Goal: Transaction & Acquisition: Purchase product/service

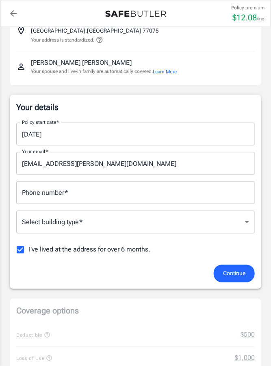
scroll to position [68, 0]
click at [77, 140] on input "[DATE]" at bounding box center [132, 133] width 233 height 23
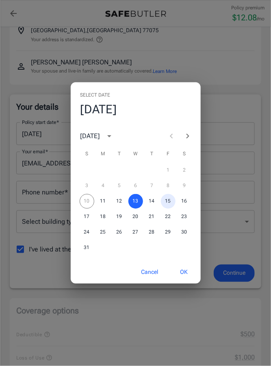
click at [171, 206] on button "15" at bounding box center [168, 201] width 15 height 15
type input "[DATE]"
click at [268, 158] on div "Select date Fri, Aug [DATE] S M T W T F S 1 2 3 4 5 6 7 8 9 10 11 12 13 14 15 1…" at bounding box center [135, 183] width 271 height 366
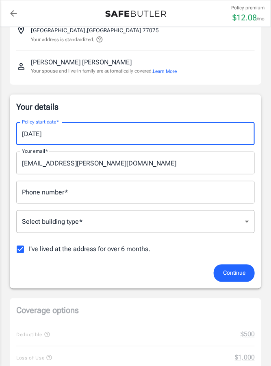
click at [143, 199] on input "Phone number   *" at bounding box center [135, 192] width 239 height 23
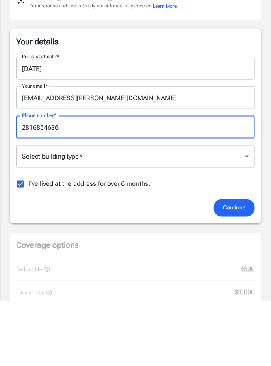
type input "2816854636"
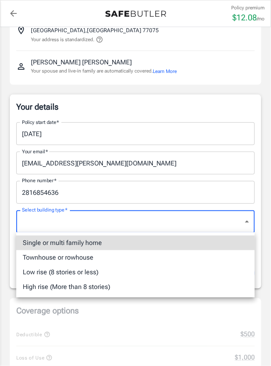
click at [88, 276] on li "Low rise (8 stories or less)" at bounding box center [135, 272] width 239 height 15
type input "lowrise"
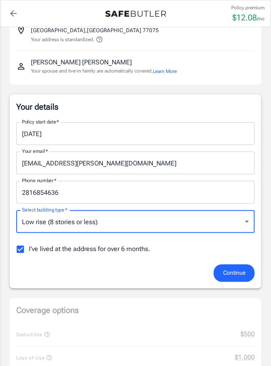
click at [231, 275] on span "Continue" at bounding box center [234, 273] width 22 height 10
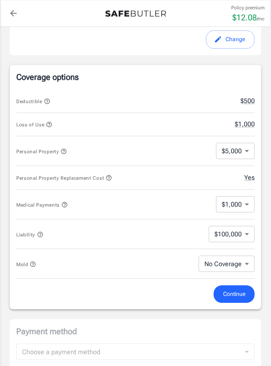
scroll to position [281, 0]
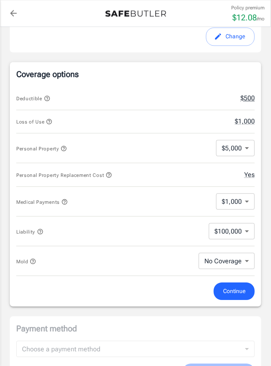
click at [250, 99] on button "$500" at bounding box center [248, 99] width 14 height 10
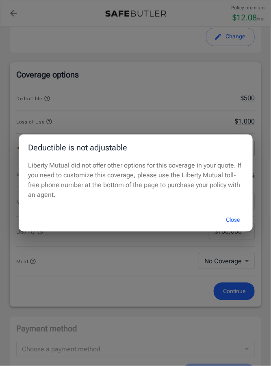
click at [237, 222] on button "Close" at bounding box center [233, 220] width 33 height 18
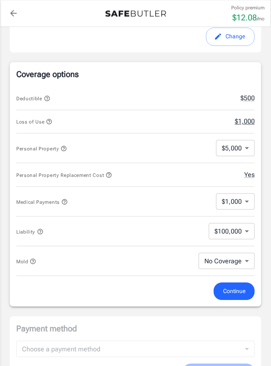
click at [251, 123] on button "$1,000" at bounding box center [245, 122] width 20 height 10
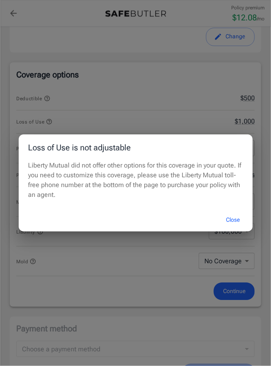
click at [238, 219] on button "Close" at bounding box center [233, 220] width 33 height 18
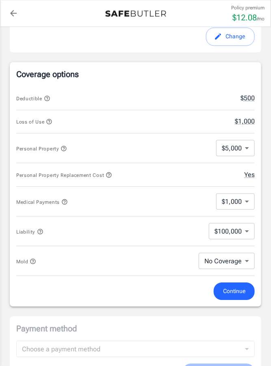
click at [252, 146] on body "Policy premium $ 12.08 /mo Liberty Mutual Renters Insurance [STREET_ADDRESS][PE…" at bounding box center [135, 247] width 271 height 1057
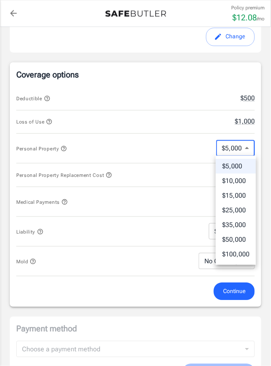
click at [247, 167] on li "$5,000" at bounding box center [236, 166] width 40 height 15
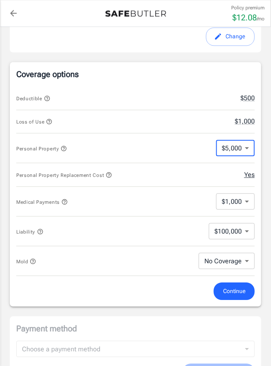
click at [252, 177] on button "Yes" at bounding box center [250, 175] width 11 height 10
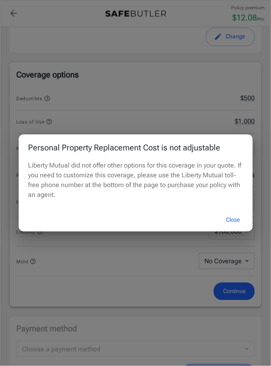
click at [236, 225] on button "Close" at bounding box center [233, 220] width 33 height 18
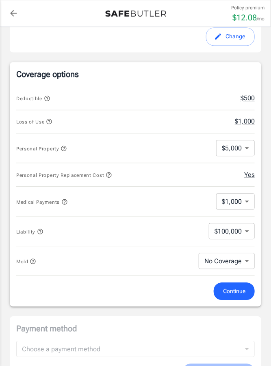
click at [249, 204] on body "Policy premium $ 12.08 /mo Liberty Mutual Renters Insurance [STREET_ADDRESS][PE…" at bounding box center [135, 247] width 271 height 1057
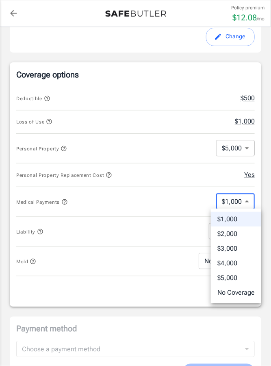
click at [247, 220] on li "$1,000" at bounding box center [236, 219] width 50 height 15
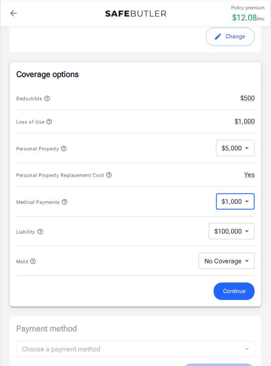
click at [248, 233] on body "Policy premium $ 12.08 /mo Liberty Mutual Renters Insurance [STREET_ADDRESS][PE…" at bounding box center [135, 247] width 271 height 1057
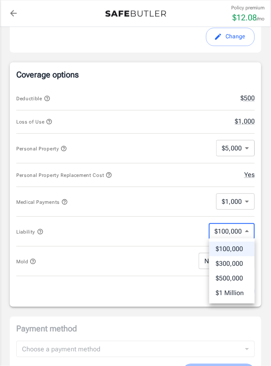
click at [243, 253] on li "$100,000" at bounding box center [233, 248] width 46 height 15
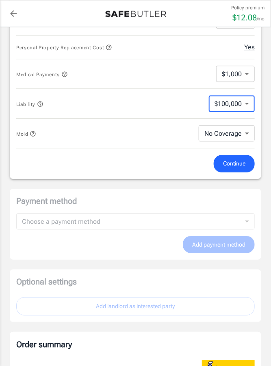
click at [247, 164] on button "Continue" at bounding box center [234, 164] width 41 height 18
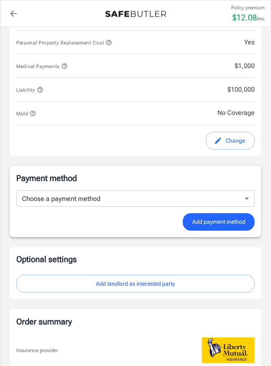
scroll to position [405, 0]
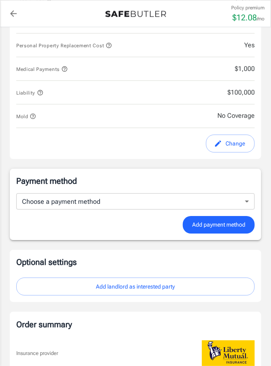
click at [249, 204] on body "Policy premium $ 12.08 /mo Liberty Mutual Renters Insurance [STREET_ADDRESS][PE…" at bounding box center [135, 112] width 271 height 1034
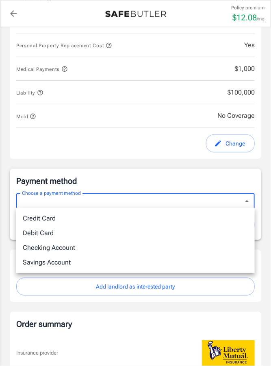
click at [194, 181] on div at bounding box center [135, 183] width 271 height 366
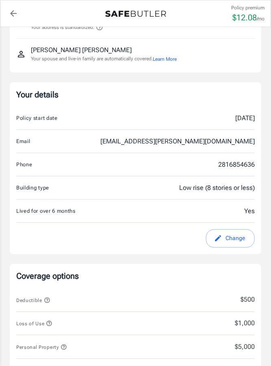
scroll to position [0, 0]
